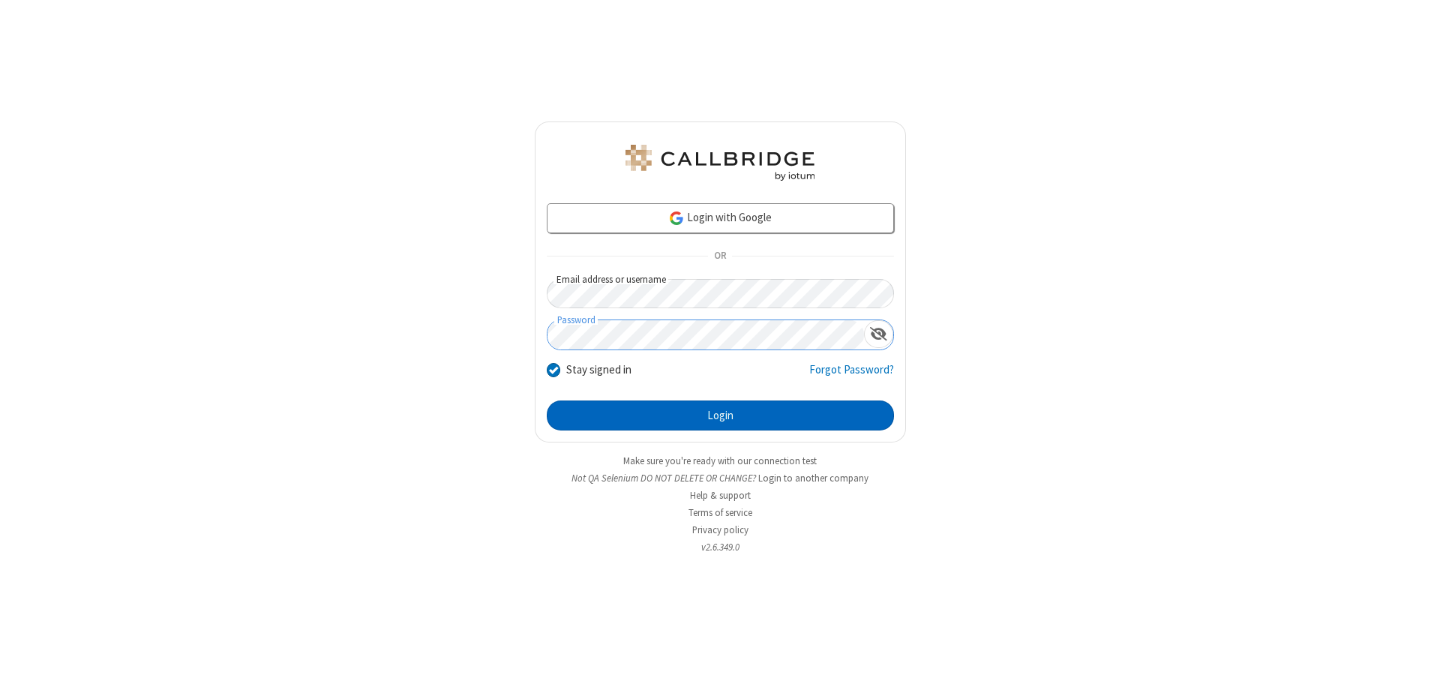
click at [720, 416] on button "Login" at bounding box center [720, 416] width 347 height 30
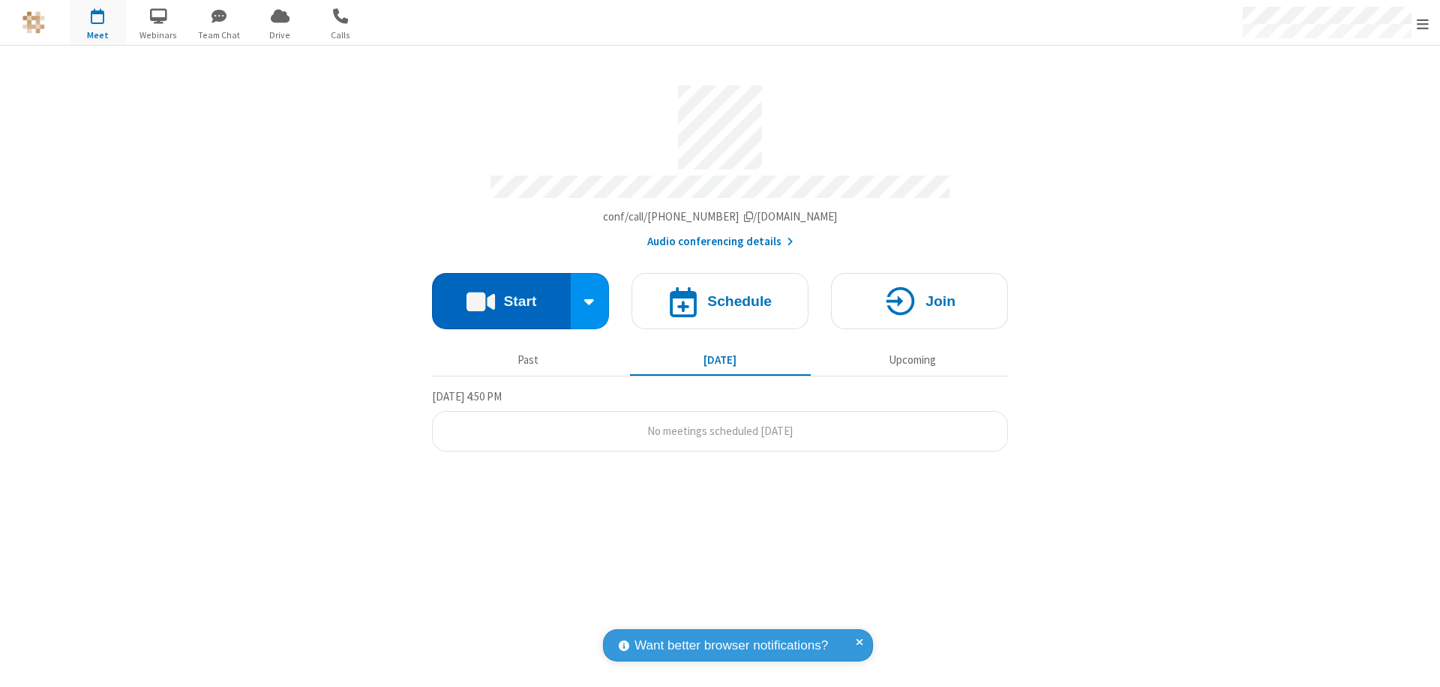
click at [501, 294] on button "Start" at bounding box center [501, 301] width 139 height 56
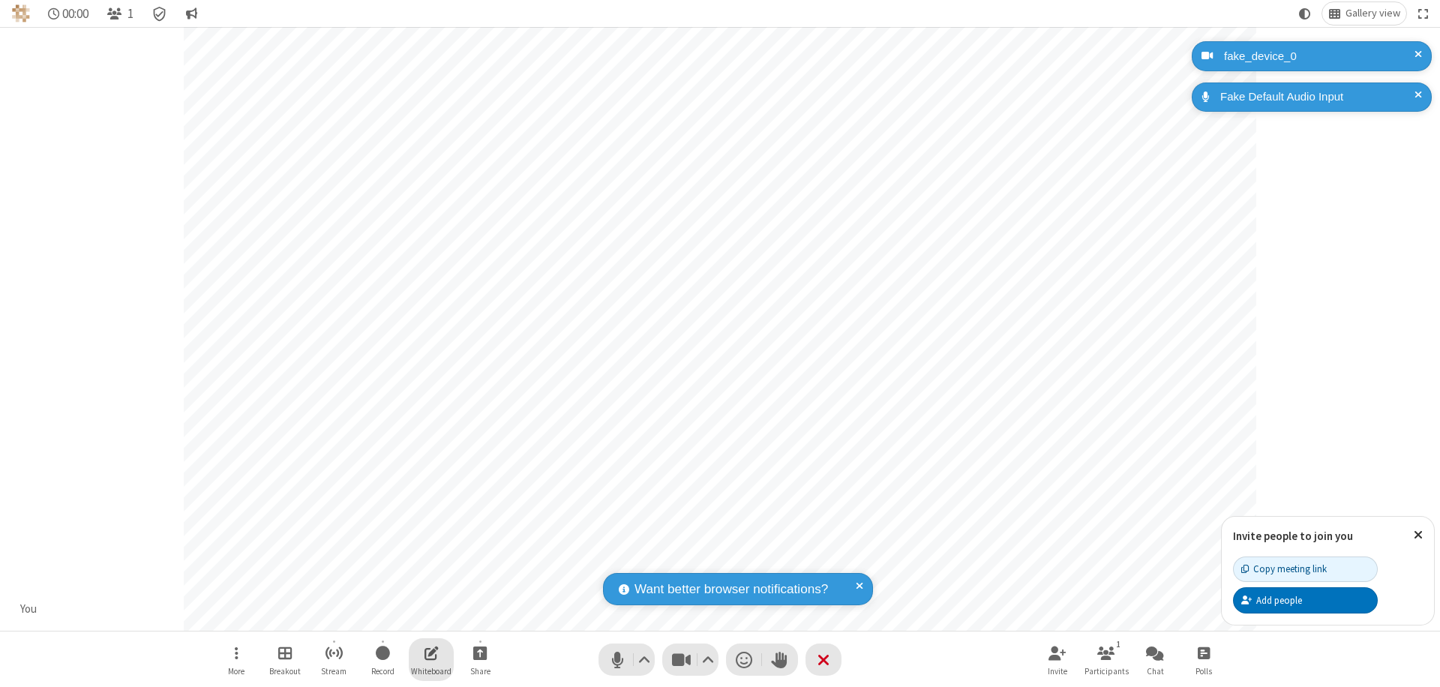
click at [431, 653] on span "Open shared whiteboard" at bounding box center [432, 653] width 14 height 19
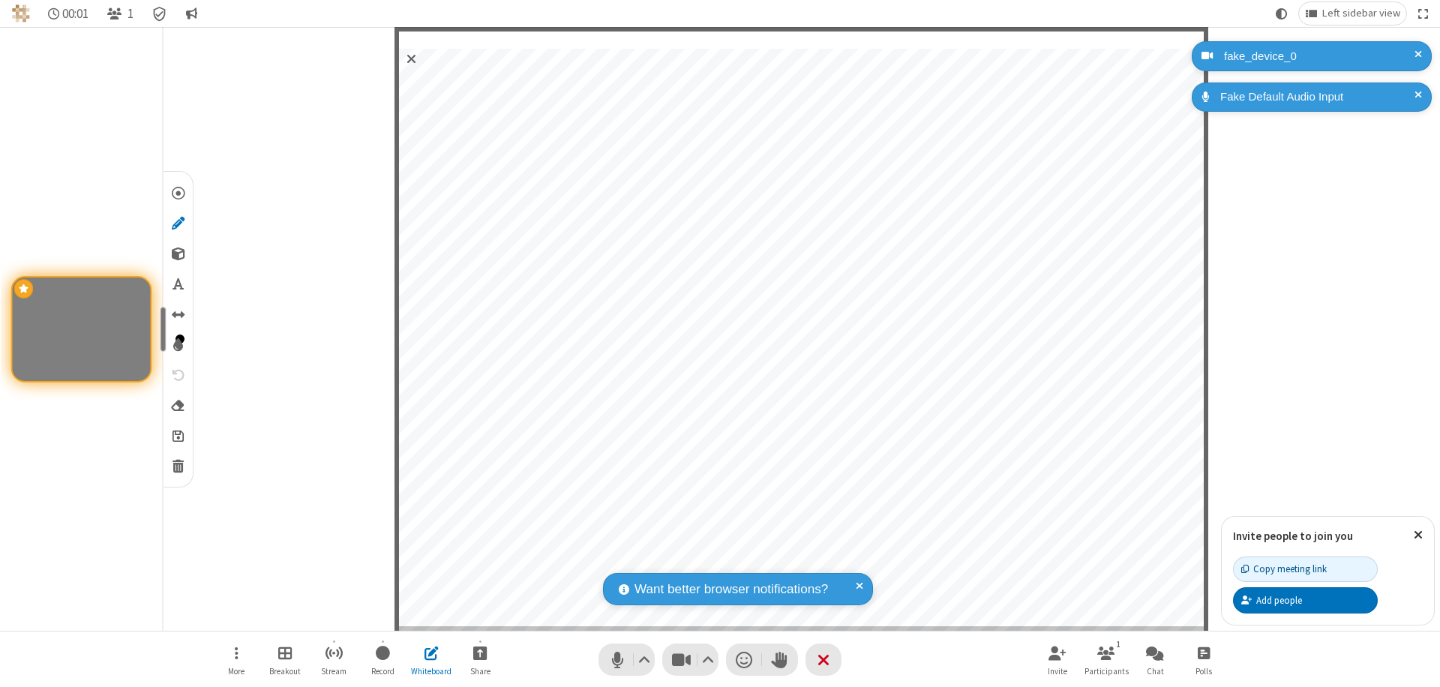
click at [177, 435] on span "Save" at bounding box center [178, 436] width 11 height 16
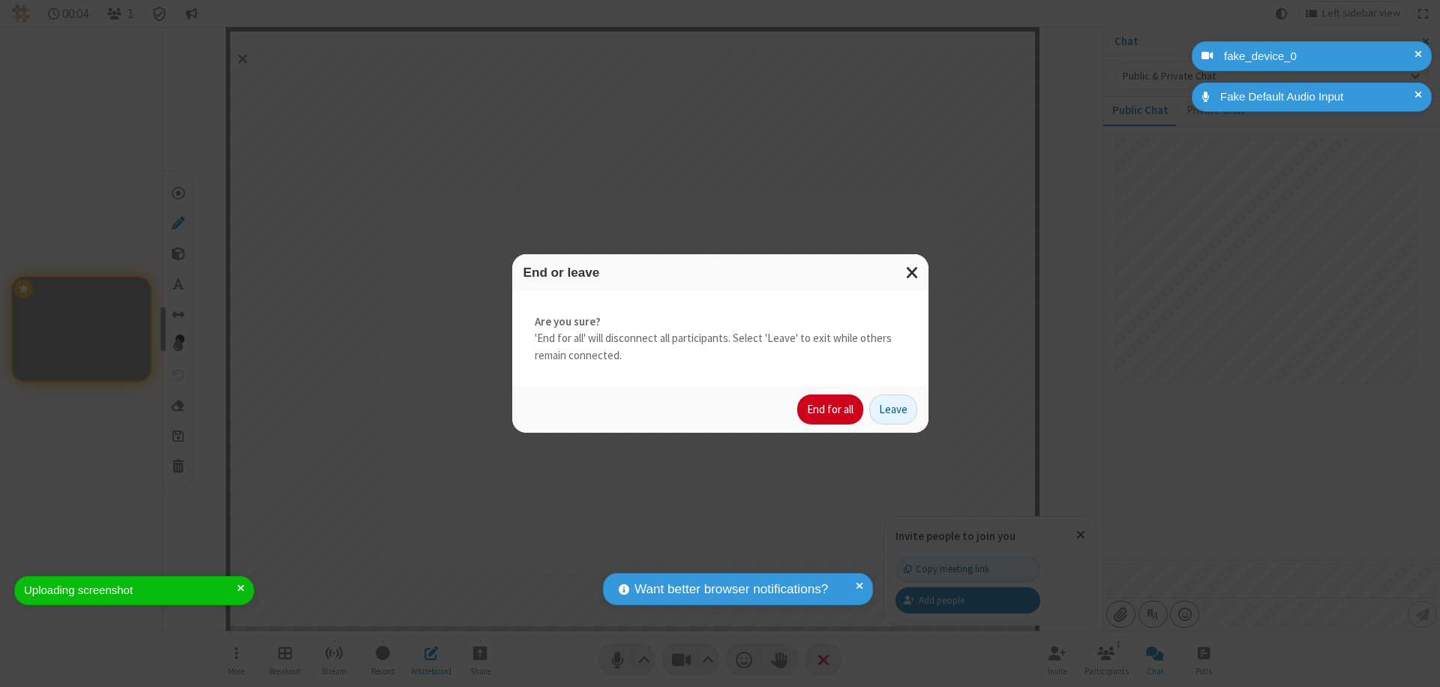
click at [831, 410] on button "End for all" at bounding box center [831, 410] width 66 height 30
